Goal: Task Accomplishment & Management: Manage account settings

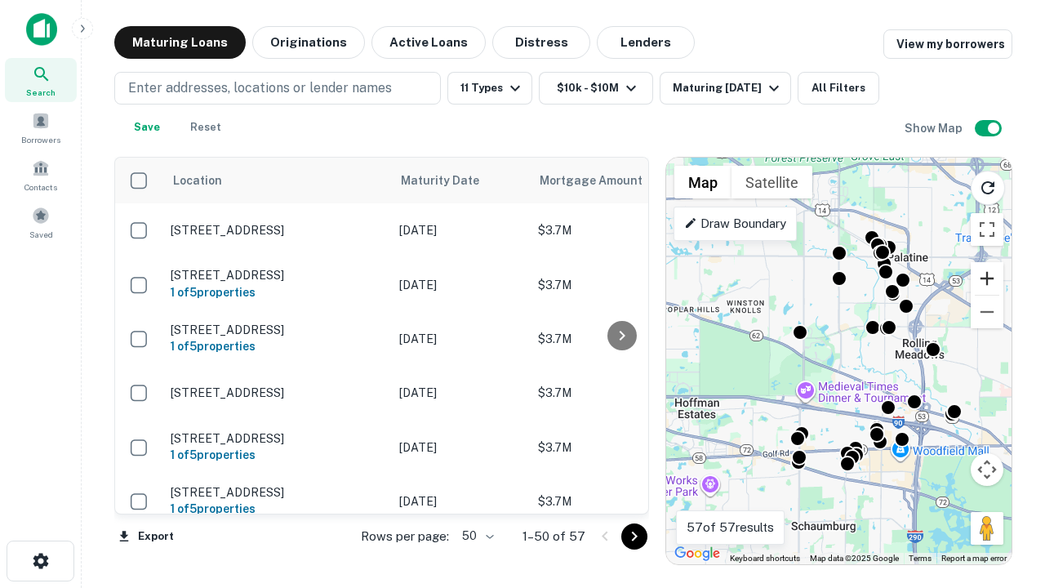
click at [987, 279] on button "Zoom in" at bounding box center [987, 278] width 33 height 33
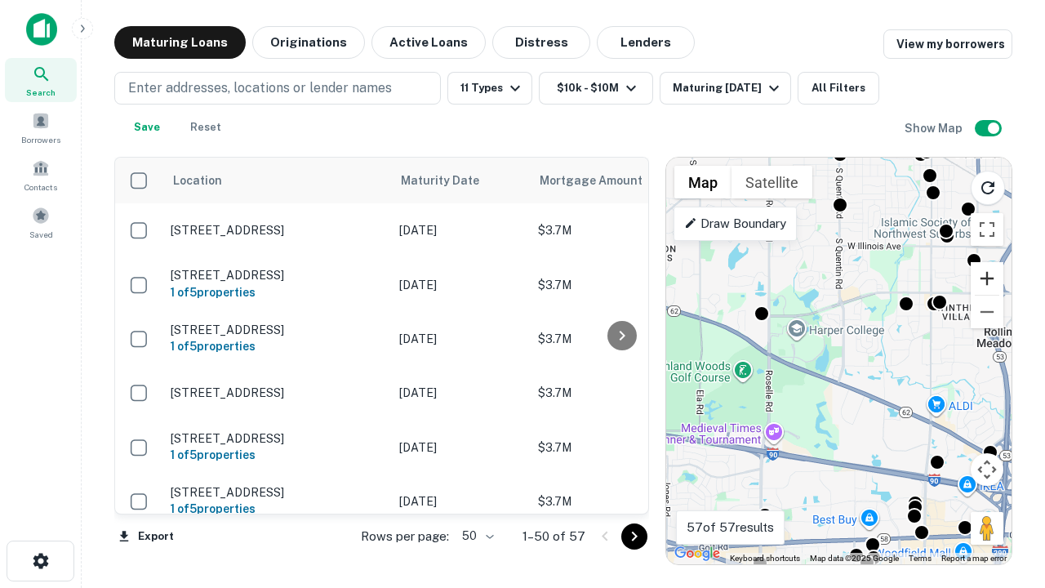
click at [987, 279] on button "Zoom in" at bounding box center [987, 278] width 33 height 33
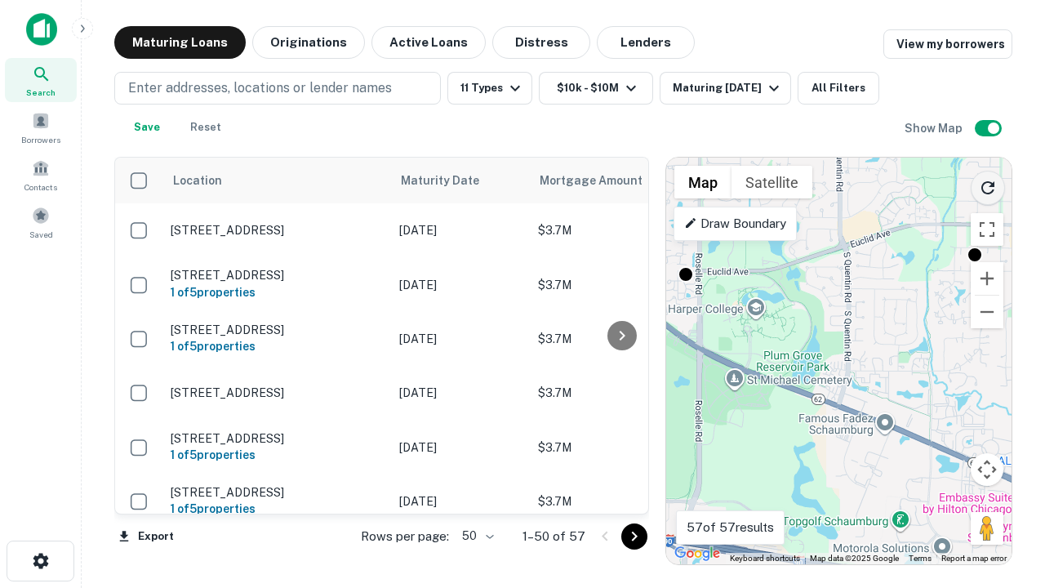
click at [988, 185] on icon "Reload search area" at bounding box center [988, 188] width 20 height 20
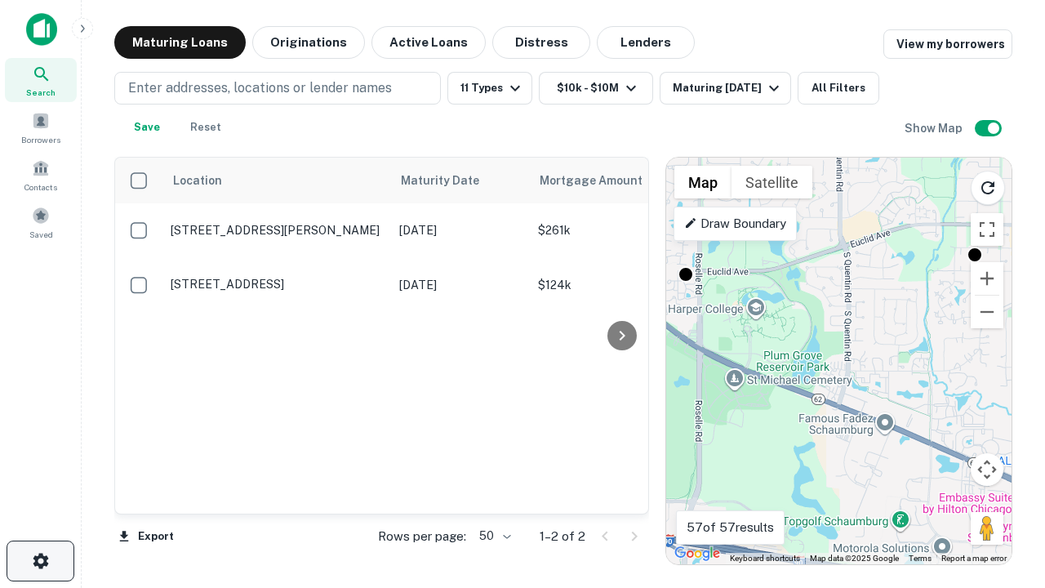
click at [40, 561] on icon "button" at bounding box center [41, 561] width 20 height 20
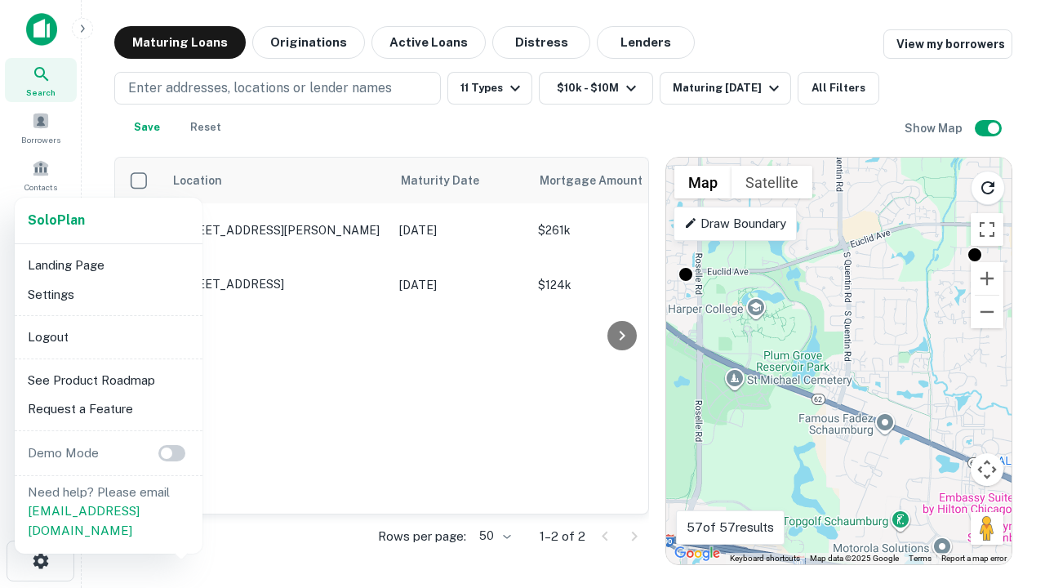
click at [108, 337] on li "Logout" at bounding box center [108, 337] width 175 height 29
